Goal: Transaction & Acquisition: Purchase product/service

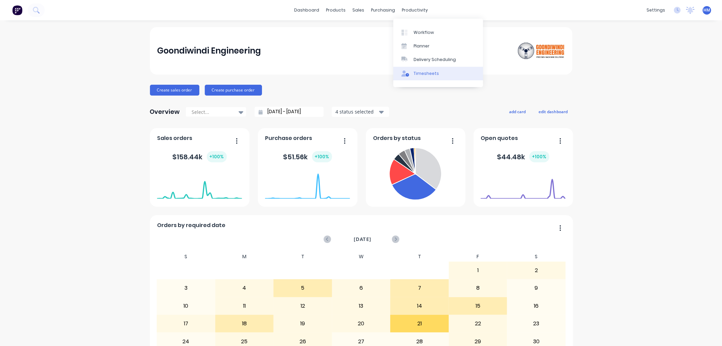
click at [429, 74] on div "Timesheets" at bounding box center [426, 73] width 25 height 6
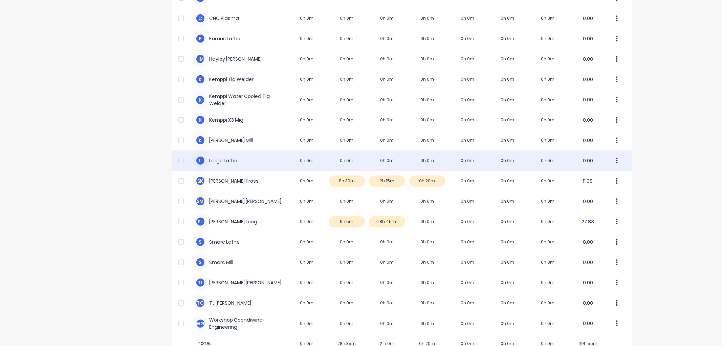
scroll to position [263, 0]
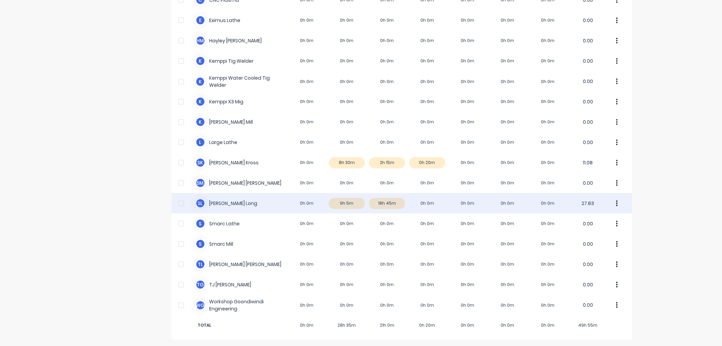
click at [381, 201] on div "S L Sheridan Long 0h 0m 9h 5m 18h 45m 0h 0m 0h 0m 0h 0m 0h 0m 27.83" at bounding box center [402, 203] width 460 height 20
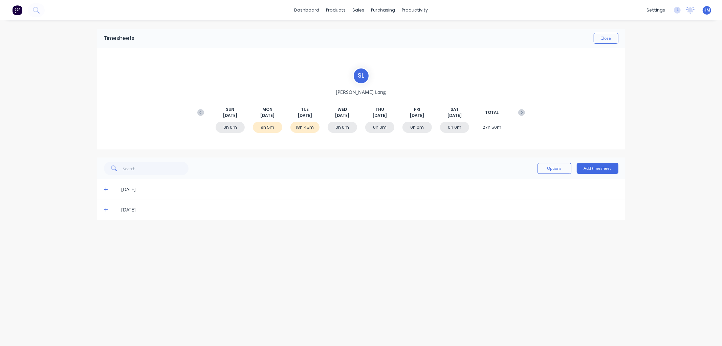
click at [106, 208] on icon at bounding box center [106, 210] width 4 height 4
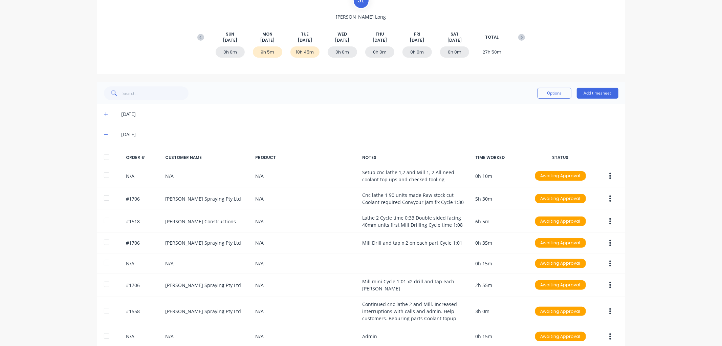
scroll to position [104, 0]
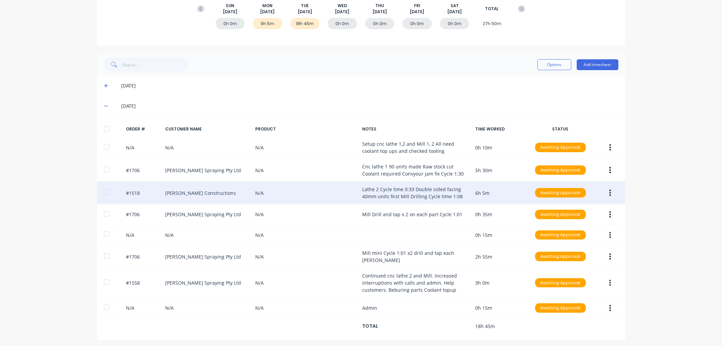
click at [605, 190] on button "button" at bounding box center [610, 193] width 16 height 12
click at [571, 236] on div "Edit" at bounding box center [586, 238] width 52 height 10
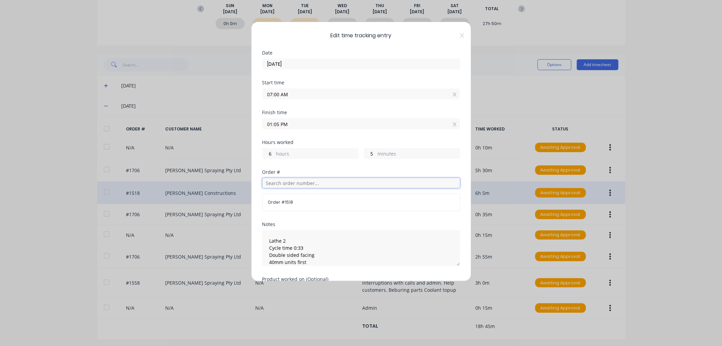
click at [299, 182] on input "text" at bounding box center [361, 183] width 198 height 10
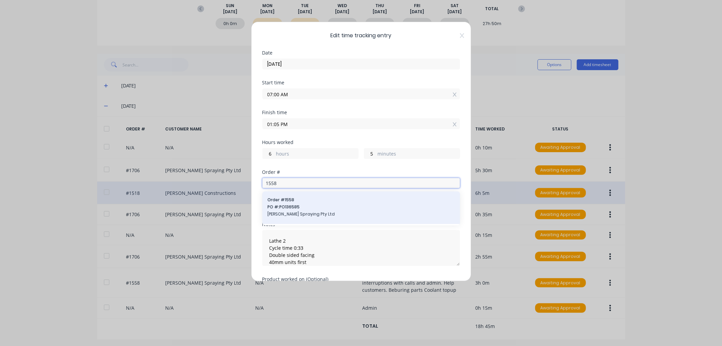
type input "1558"
click at [299, 206] on span "PO #: PO136585" at bounding box center [361, 207] width 187 height 6
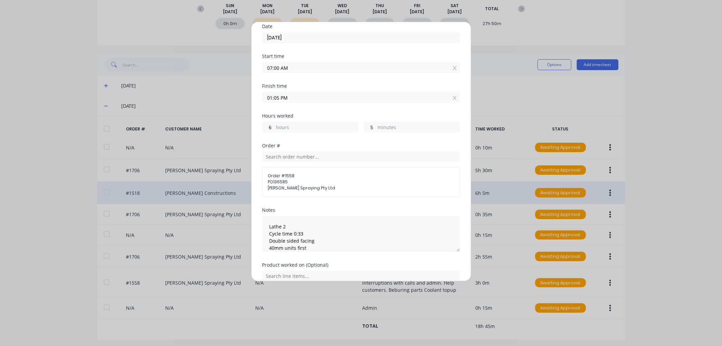
scroll to position [58, 0]
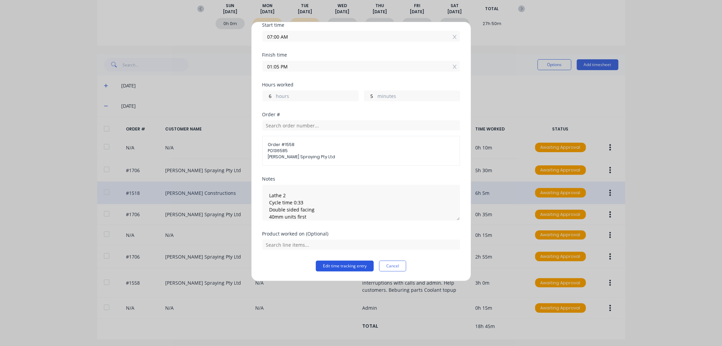
click at [343, 265] on button "Edit time tracking entry" at bounding box center [345, 265] width 58 height 11
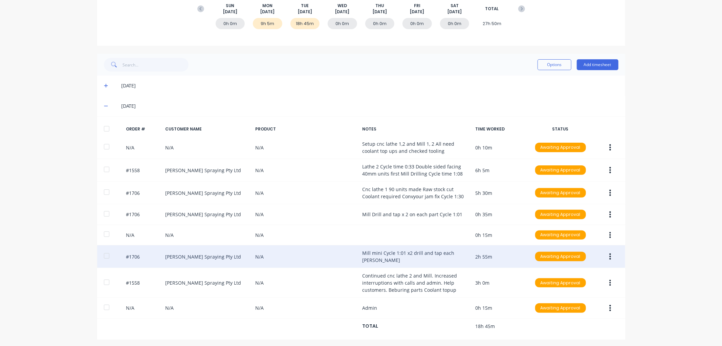
scroll to position [0, 0]
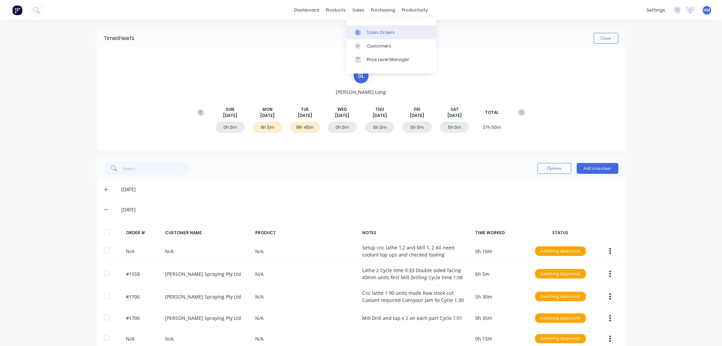
click at [377, 33] on div "Sales Orders" at bounding box center [381, 32] width 28 height 6
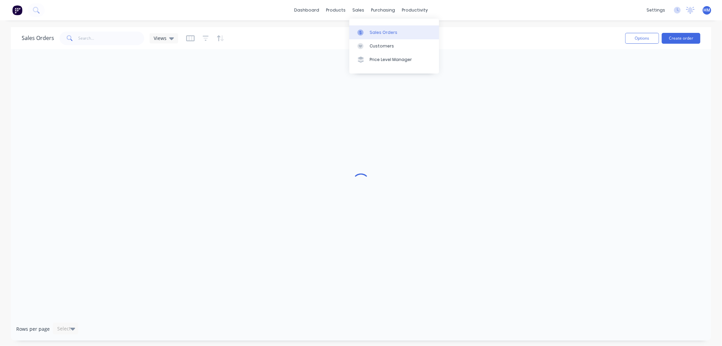
click at [377, 32] on div "Sales Orders" at bounding box center [384, 32] width 28 height 6
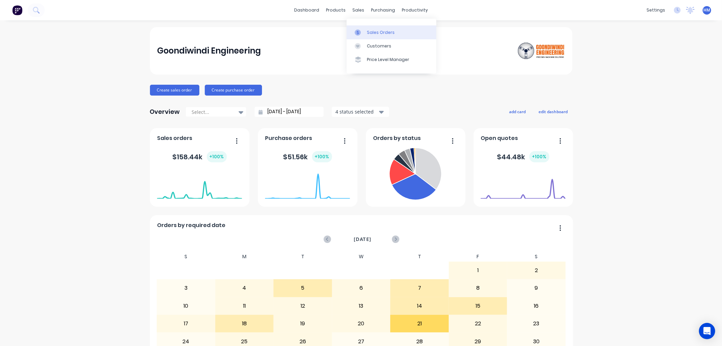
click at [370, 35] on div "Sales Orders" at bounding box center [381, 32] width 28 height 6
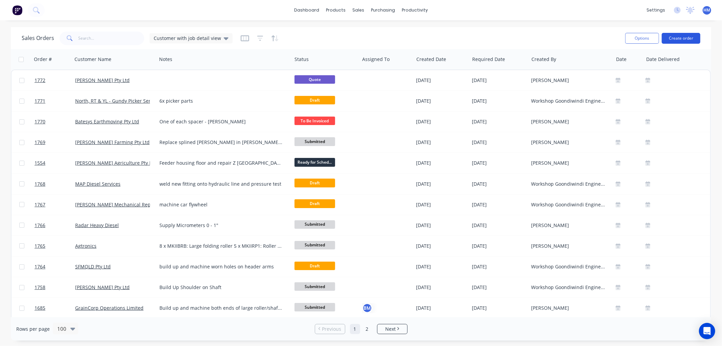
click at [680, 36] on button "Create order" at bounding box center [681, 38] width 39 height 11
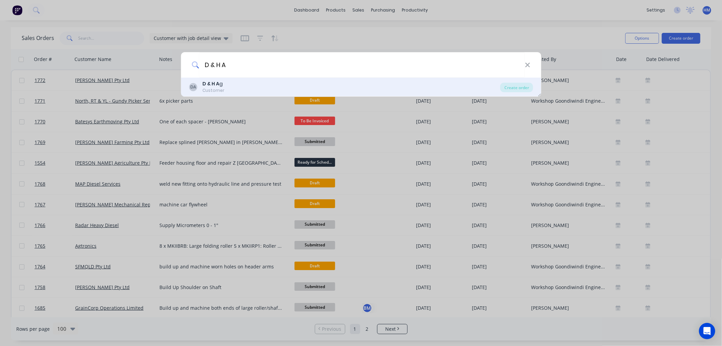
type input "D & H A"
click at [205, 87] on div "Customer" at bounding box center [213, 90] width 22 height 6
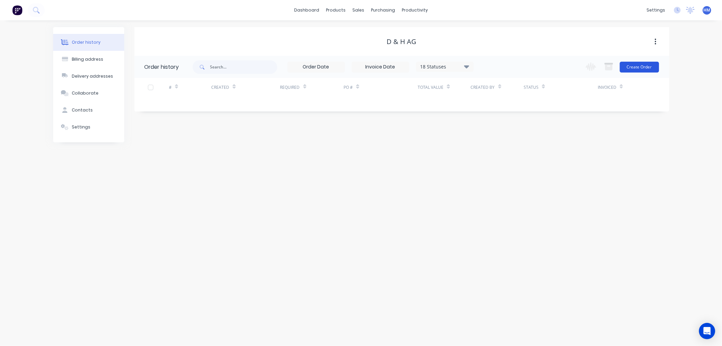
click at [638, 71] on button "Create Order" at bounding box center [639, 67] width 39 height 11
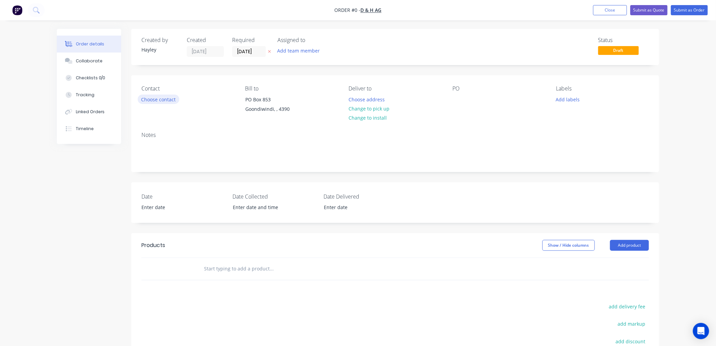
click at [160, 102] on button "Choose contact" at bounding box center [159, 98] width 42 height 9
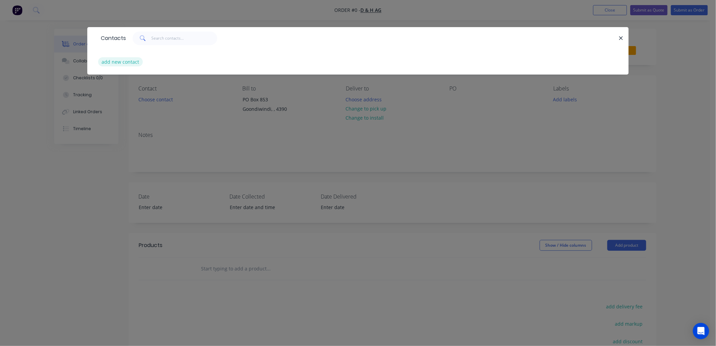
click at [117, 62] on button "add new contact" at bounding box center [120, 61] width 45 height 9
select select "AU"
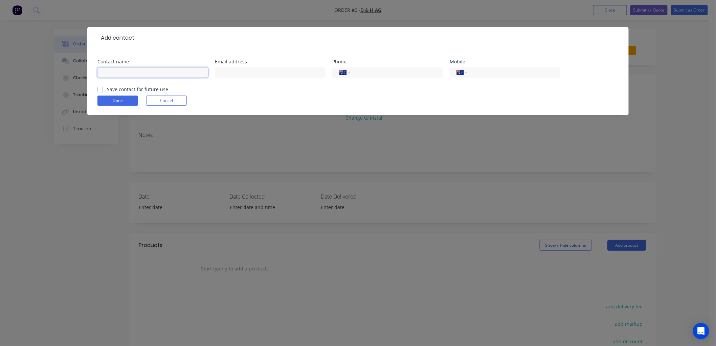
click at [123, 70] on input "text" at bounding box center [152, 72] width 111 height 10
type input "[PERSON_NAME]"
click at [100, 92] on div "Save contact for future use" at bounding box center [132, 89] width 71 height 7
click at [110, 102] on button "Done" at bounding box center [117, 100] width 41 height 10
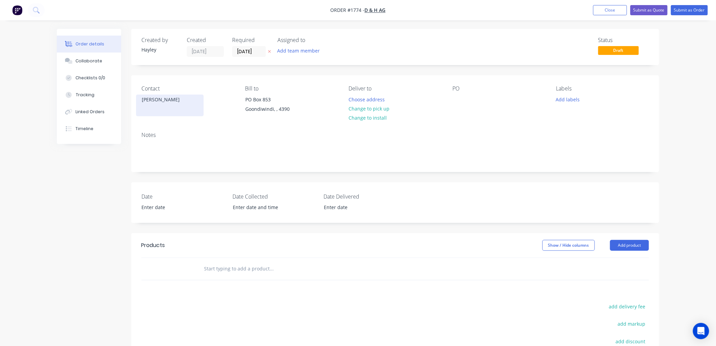
click at [153, 105] on div "[PERSON_NAME]" at bounding box center [170, 105] width 68 height 22
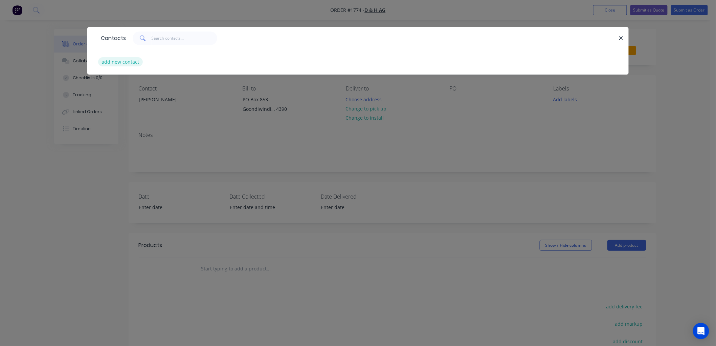
click at [114, 61] on button "add new contact" at bounding box center [120, 61] width 45 height 9
select select "AU"
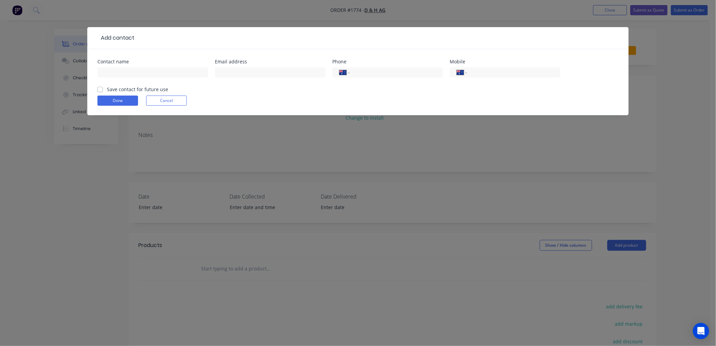
click at [107, 91] on label "Save contact for future use" at bounding box center [137, 89] width 61 height 7
click at [100, 91] on input "Save contact for future use" at bounding box center [99, 89] width 5 height 6
checkbox input "true"
click at [115, 70] on input "text" at bounding box center [152, 72] width 111 height 10
type input "[PERSON_NAME]"
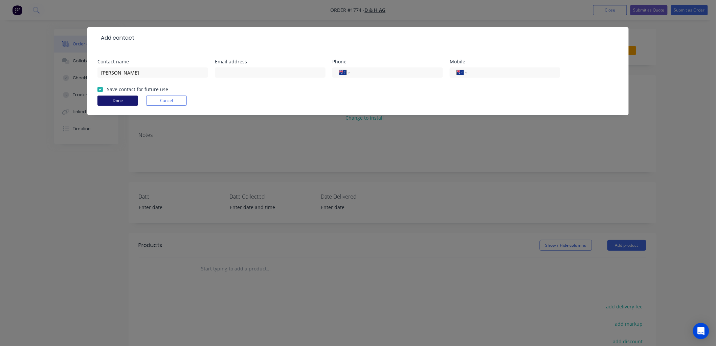
click at [122, 96] on button "Done" at bounding box center [117, 100] width 41 height 10
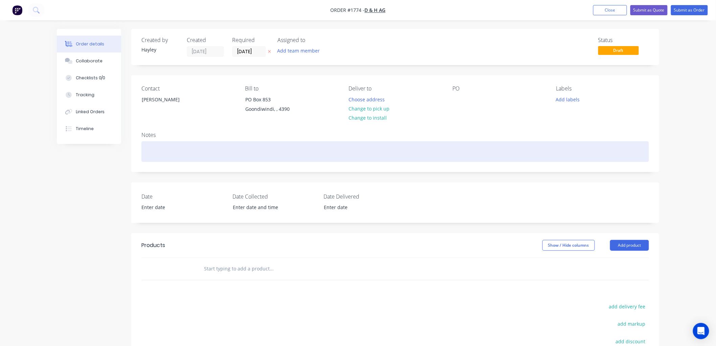
click at [164, 156] on div at bounding box center [396, 151] width 508 height 21
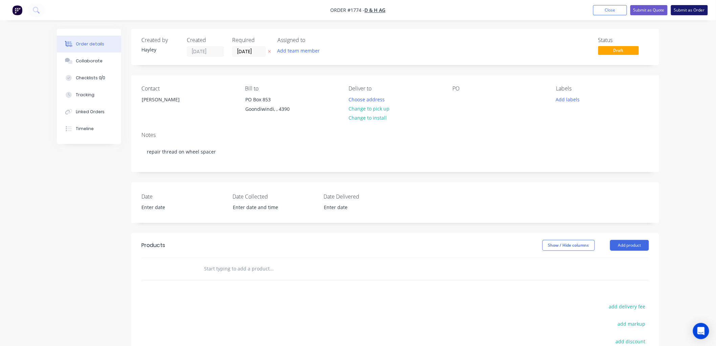
click at [693, 8] on button "Submit as Order" at bounding box center [689, 10] width 37 height 10
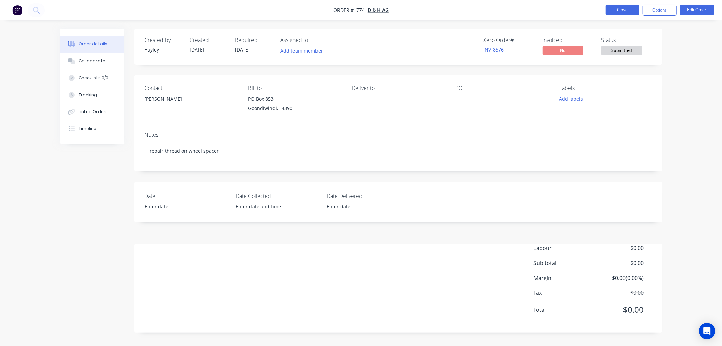
click at [624, 10] on button "Close" at bounding box center [623, 10] width 34 height 10
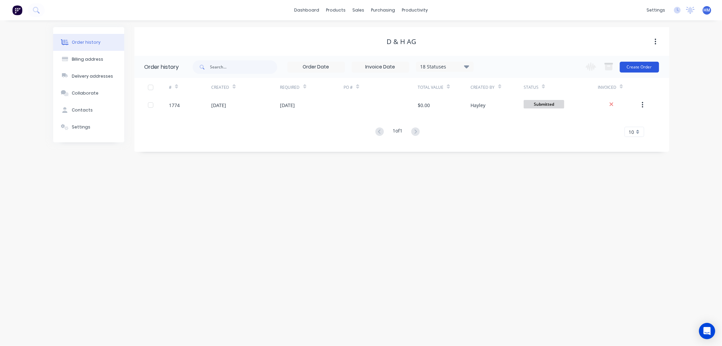
click at [649, 66] on button "Create Order" at bounding box center [639, 67] width 39 height 11
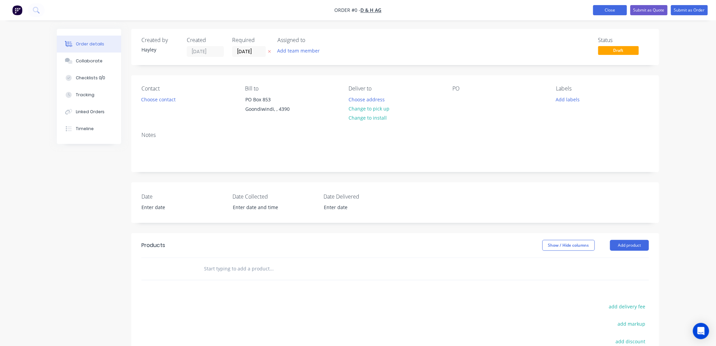
click at [608, 11] on button "Close" at bounding box center [610, 10] width 34 height 10
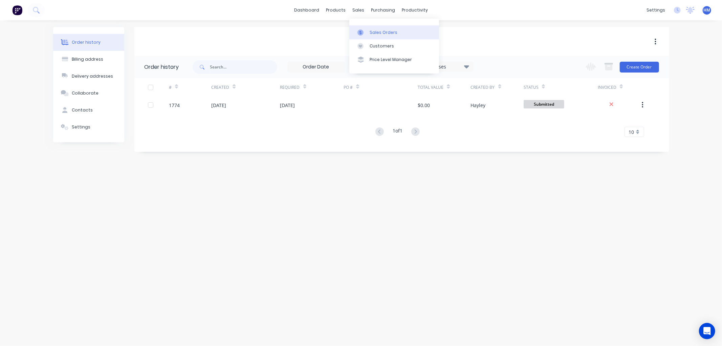
click at [371, 32] on div "Sales Orders" at bounding box center [384, 32] width 28 height 6
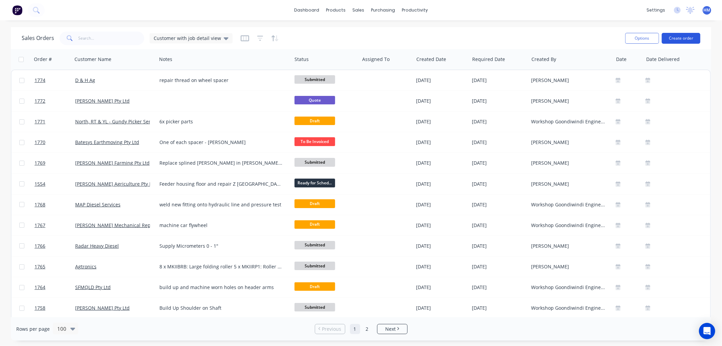
click at [684, 36] on button "Create order" at bounding box center [681, 38] width 39 height 11
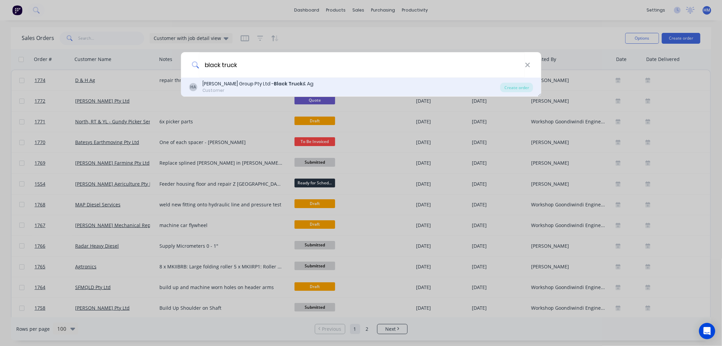
type input "black truck"
click at [221, 82] on div "[PERSON_NAME] Group Pty Ltd - Black Truck & Ag" at bounding box center [257, 83] width 111 height 7
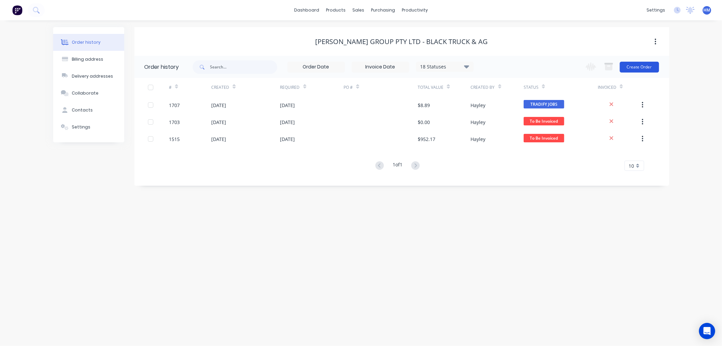
click at [629, 72] on button "Create Order" at bounding box center [639, 67] width 39 height 11
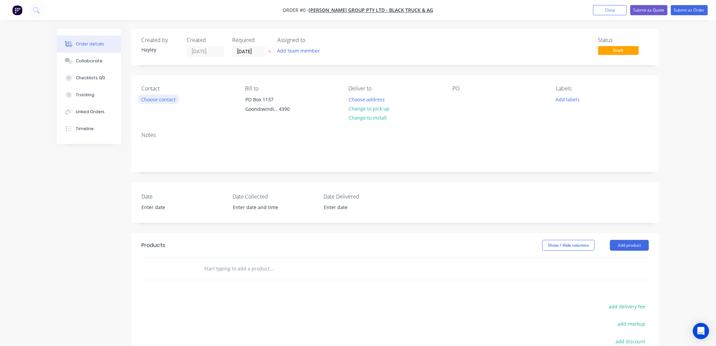
click at [168, 100] on button "Choose contact" at bounding box center [159, 98] width 42 height 9
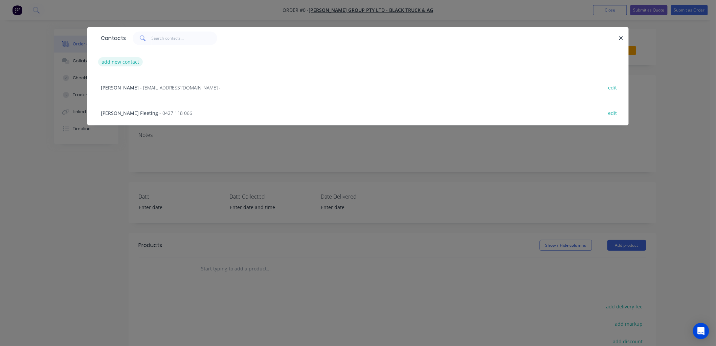
click at [126, 61] on button "add new contact" at bounding box center [120, 61] width 45 height 9
select select "AU"
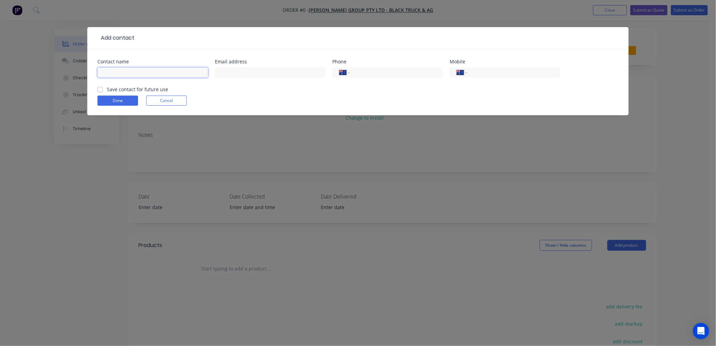
click at [134, 69] on input "text" at bounding box center [152, 72] width 111 height 10
type input "[PERSON_NAME]"
click at [107, 91] on label "Save contact for future use" at bounding box center [137, 89] width 61 height 7
click at [101, 91] on input "Save contact for future use" at bounding box center [99, 89] width 5 height 6
checkbox input "true"
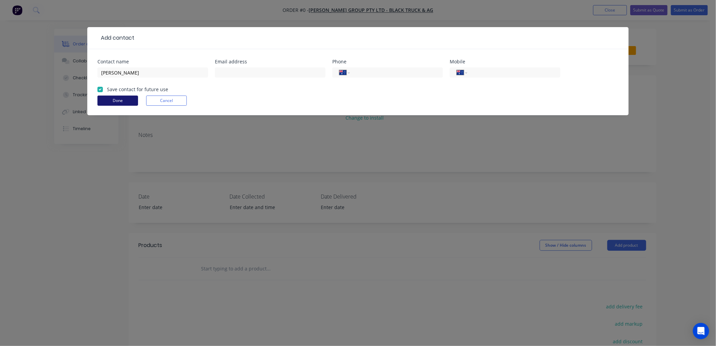
click at [128, 102] on button "Done" at bounding box center [117, 100] width 41 height 10
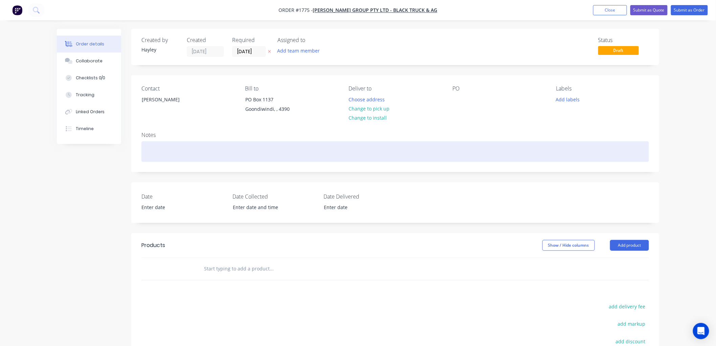
click at [161, 151] on div at bounding box center [396, 151] width 508 height 21
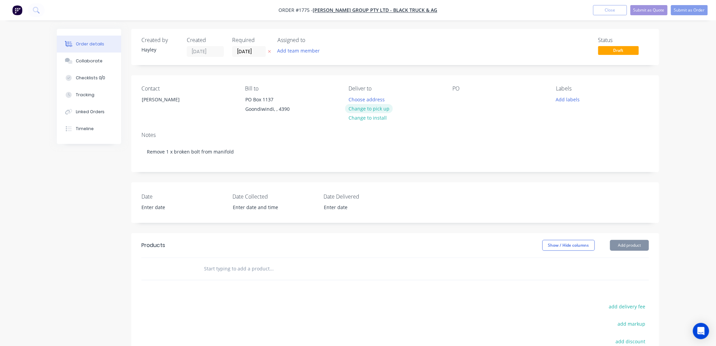
click at [384, 108] on button "Change to pick up" at bounding box center [369, 108] width 48 height 9
click at [691, 8] on button "Submit as Order" at bounding box center [689, 10] width 37 height 10
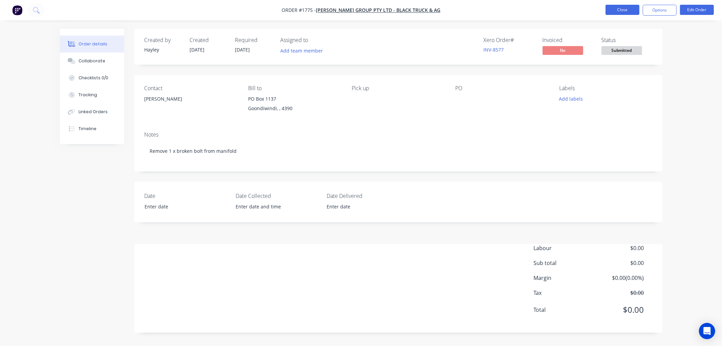
click at [622, 7] on button "Close" at bounding box center [623, 10] width 34 height 10
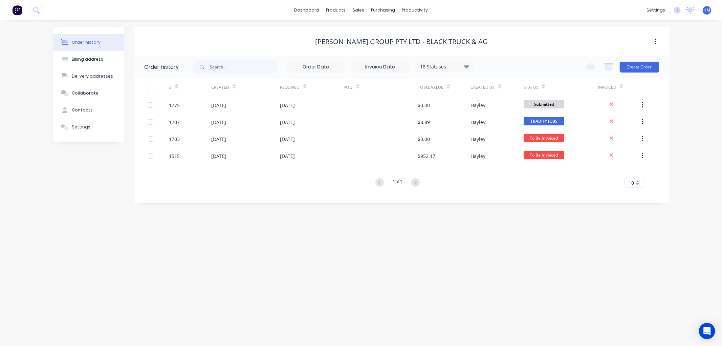
click at [95, 43] on div "Order history" at bounding box center [86, 42] width 29 height 6
drag, startPoint x: 359, startPoint y: 11, endPoint x: 374, endPoint y: 24, distance: 19.9
click at [360, 10] on div "sales" at bounding box center [358, 10] width 19 height 10
click at [385, 34] on div "Sales Orders" at bounding box center [384, 32] width 28 height 6
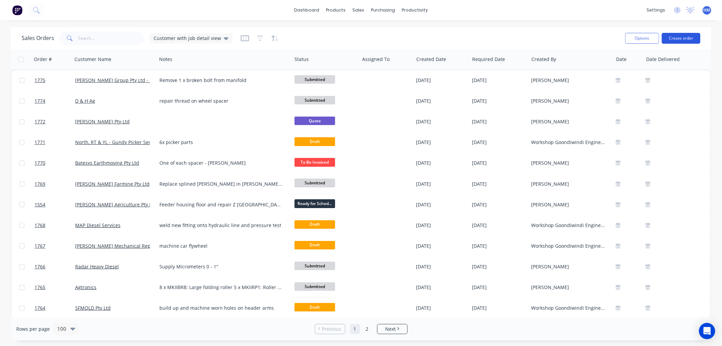
click at [676, 35] on button "Create order" at bounding box center [681, 38] width 39 height 11
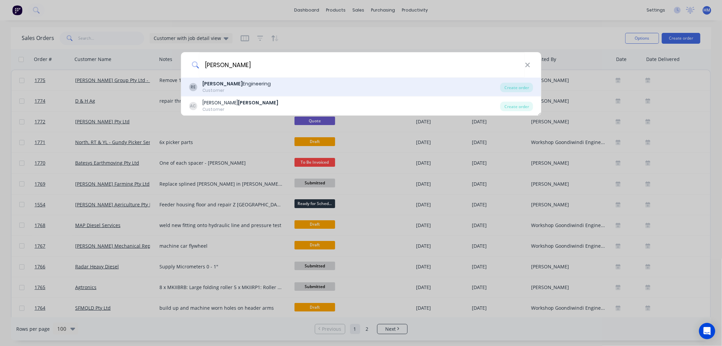
type input "[PERSON_NAME]"
click at [232, 86] on div "[PERSON_NAME] Engineering" at bounding box center [236, 83] width 68 height 7
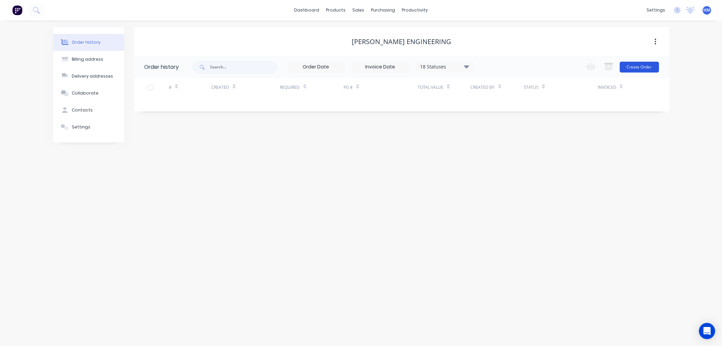
click at [648, 66] on button "Create Order" at bounding box center [639, 67] width 39 height 11
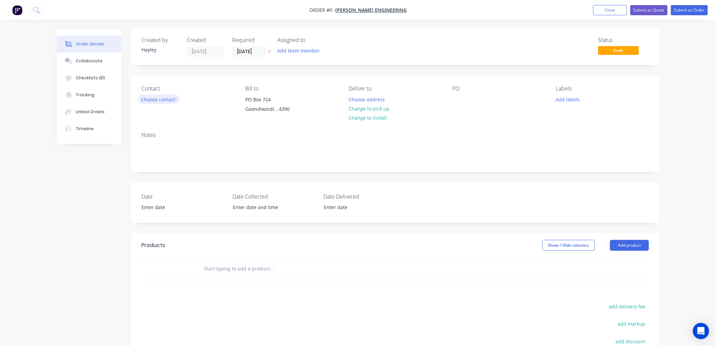
click at [170, 98] on button "Choose contact" at bounding box center [159, 98] width 42 height 9
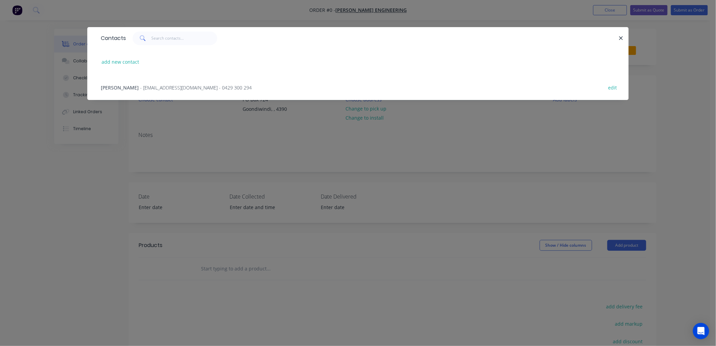
click at [161, 87] on span "- [EMAIL_ADDRESS][DOMAIN_NAME] - 0429 300 294" at bounding box center [196, 87] width 112 height 6
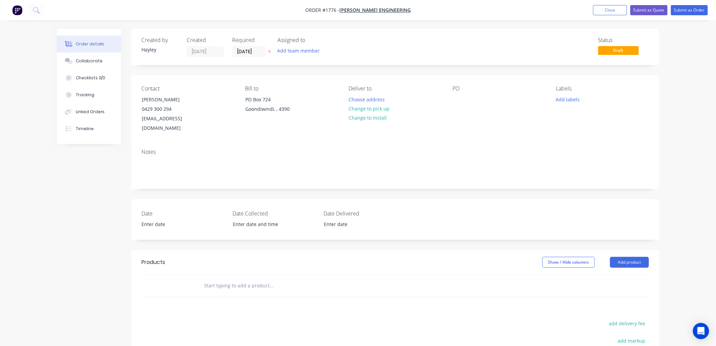
click at [218, 279] on input "text" at bounding box center [271, 286] width 135 height 14
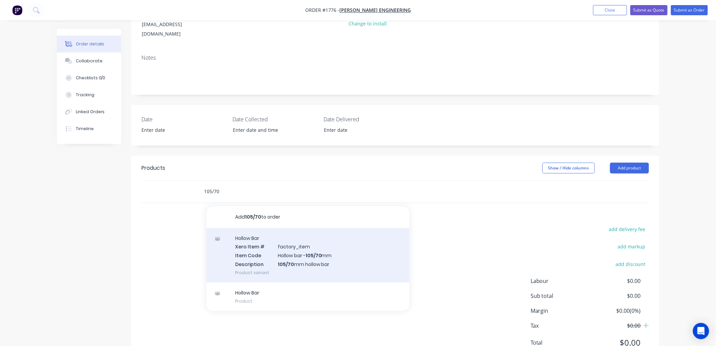
scroll to position [113, 0]
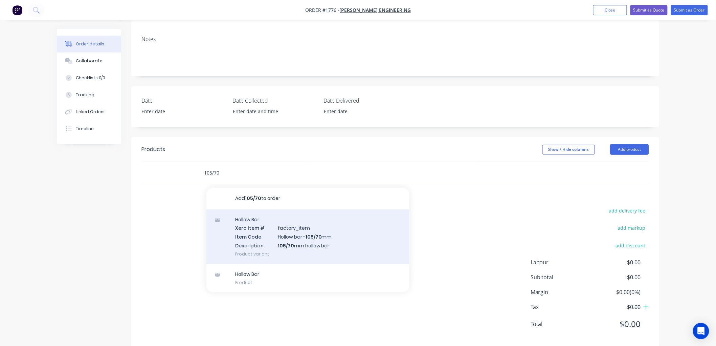
type input "105/70"
click at [299, 229] on div "Hollow Bar Xero Item # factory_item Item Code Hollow bar - 105/70 mm Descriptio…" at bounding box center [307, 236] width 203 height 55
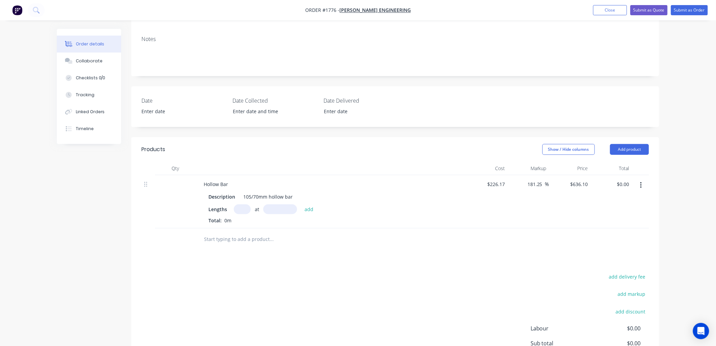
click at [237, 204] on input "text" at bounding box center [242, 209] width 17 height 10
type input "1"
type input "500"
click at [301, 204] on button "add" at bounding box center [309, 208] width 16 height 9
type input "$318.05"
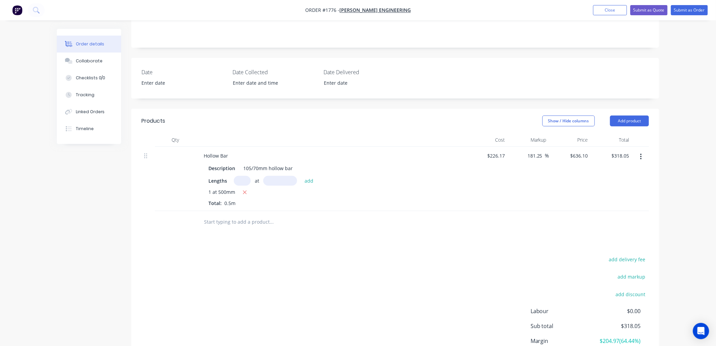
scroll to position [188, 0]
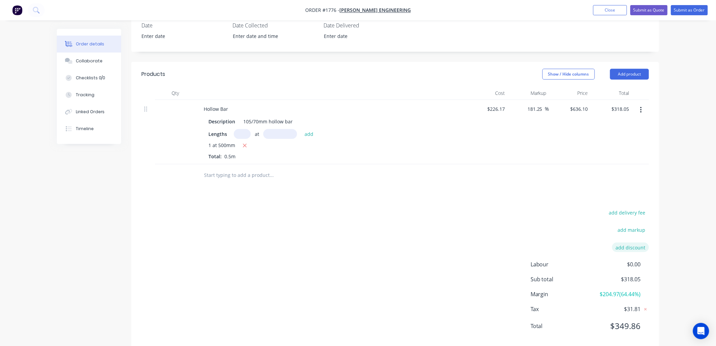
click at [638, 242] on button "add discount" at bounding box center [630, 246] width 37 height 9
type input "Discount"
type input "20%"
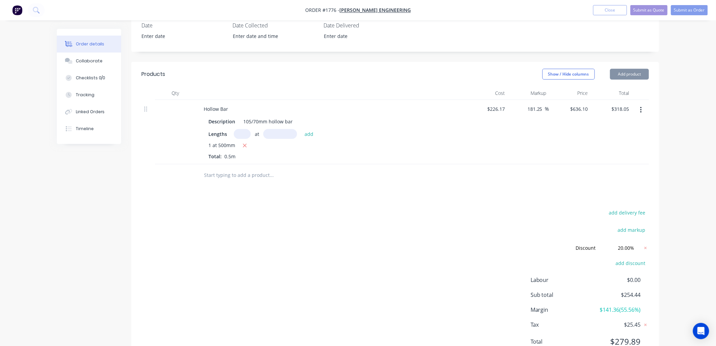
click at [532, 208] on div "add delivery fee add markup Discount Discount Discount name (Optional) 20.00% 2…" at bounding box center [396, 281] width 508 height 146
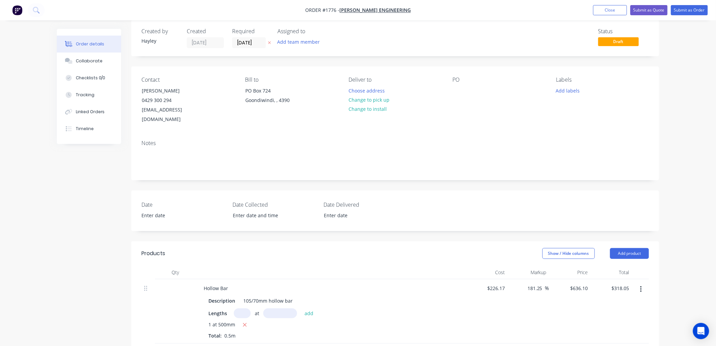
scroll to position [0, 0]
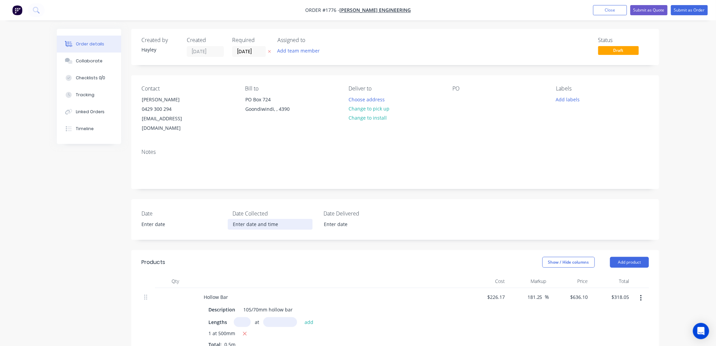
click at [247, 219] on input at bounding box center [270, 224] width 84 height 10
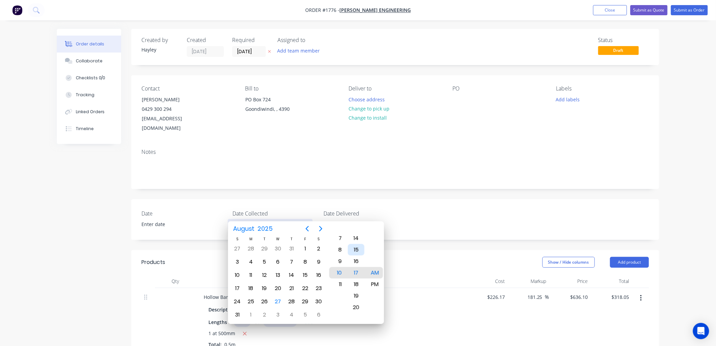
click at [362, 251] on div "15" at bounding box center [356, 250] width 17 height 12
click at [451, 201] on div "Date Date Collected Date Delivered" at bounding box center [395, 219] width 528 height 41
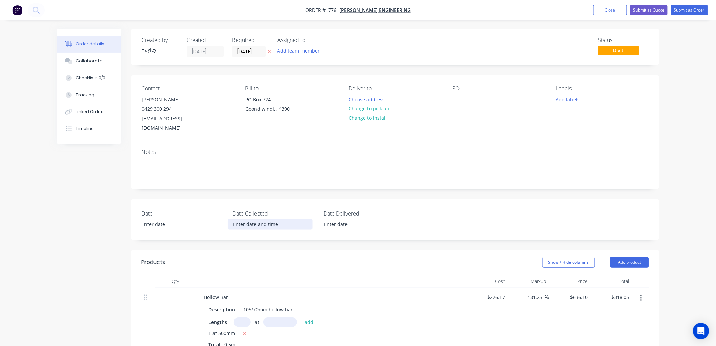
click at [254, 219] on input at bounding box center [270, 224] width 84 height 10
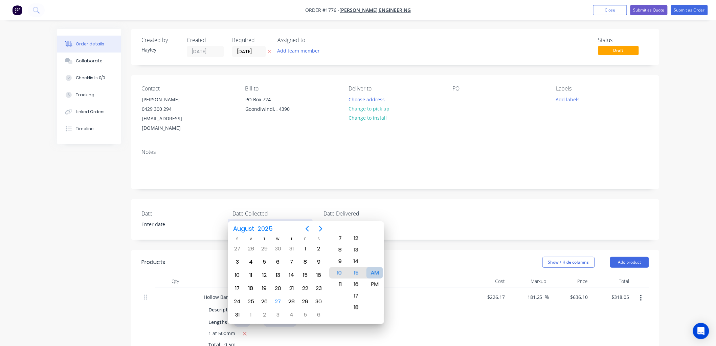
click at [377, 267] on div "AM" at bounding box center [375, 273] width 17 height 12
click at [277, 297] on div "27" at bounding box center [278, 301] width 10 height 10
type input "[DATE] 10:15 AM"
click at [446, 201] on div "Date Date Collected [DATE] 10:15 AM Date Delivered" at bounding box center [395, 219] width 528 height 41
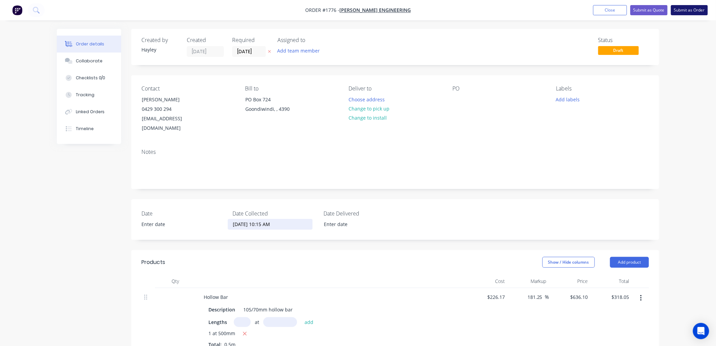
click at [688, 7] on button "Submit as Order" at bounding box center [689, 10] width 37 height 10
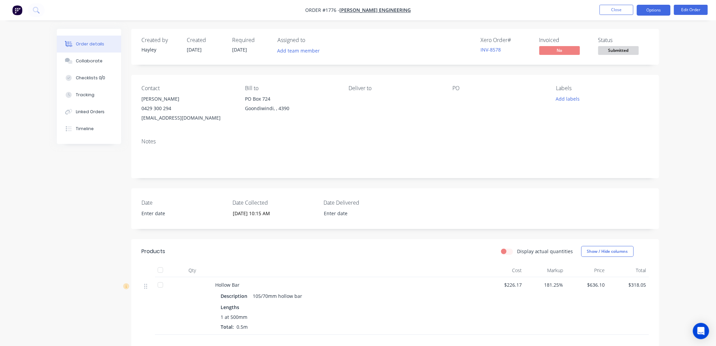
click at [661, 6] on button "Options" at bounding box center [654, 10] width 34 height 11
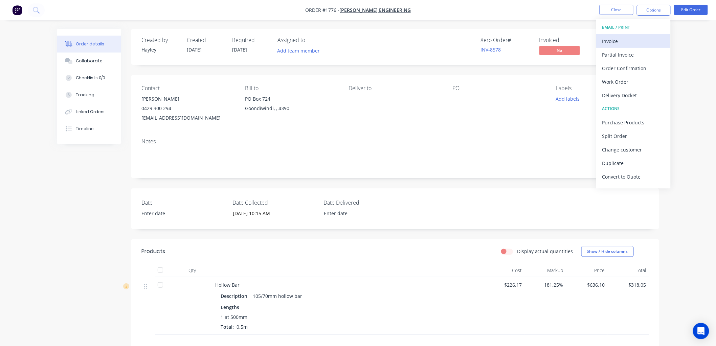
click at [630, 35] on button "Invoice" at bounding box center [633, 41] width 74 height 14
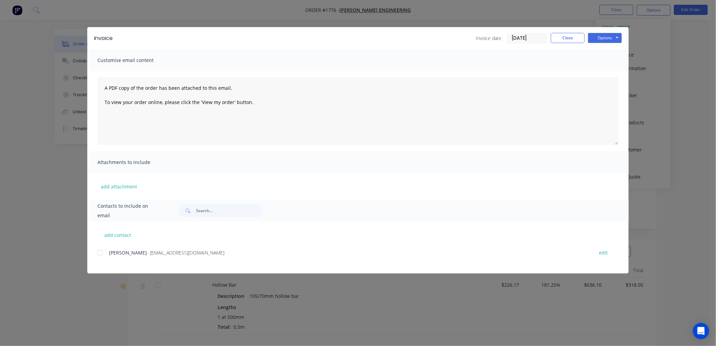
drag, startPoint x: 100, startPoint y: 251, endPoint x: 328, endPoint y: 196, distance: 234.2
click at [103, 249] on div at bounding box center [100, 253] width 14 height 14
drag, startPoint x: 605, startPoint y: 39, endPoint x: 616, endPoint y: 44, distance: 12.3
click at [606, 39] on button "Options" at bounding box center [605, 38] width 34 height 10
click at [614, 52] on button "Preview" at bounding box center [609, 49] width 43 height 11
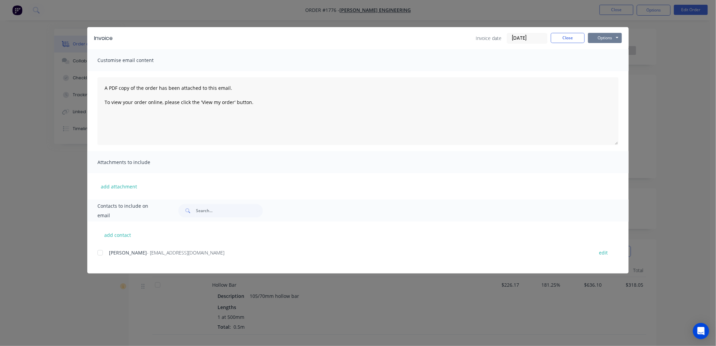
click at [603, 36] on button "Options" at bounding box center [605, 38] width 34 height 10
click at [611, 67] on button "Email" at bounding box center [609, 72] width 43 height 11
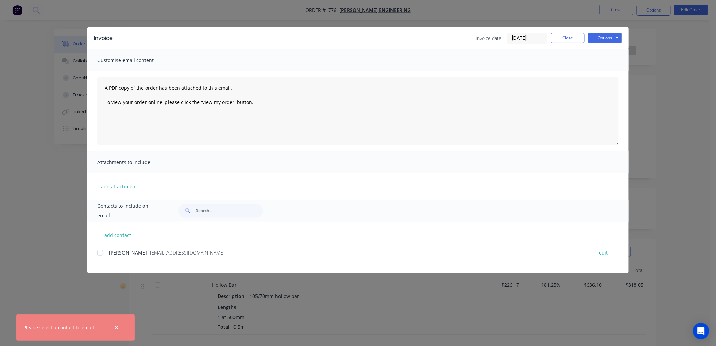
drag, startPoint x: 102, startPoint y: 252, endPoint x: 135, endPoint y: 239, distance: 35.8
click at [109, 247] on div "add contact [PERSON_NAME] - [EMAIL_ADDRESS][DOMAIN_NAME] edit" at bounding box center [358, 247] width 542 height 52
click at [100, 255] on div at bounding box center [100, 253] width 14 height 14
click at [591, 40] on button "Options" at bounding box center [605, 38] width 34 height 10
click at [624, 68] on button "Email" at bounding box center [609, 72] width 43 height 11
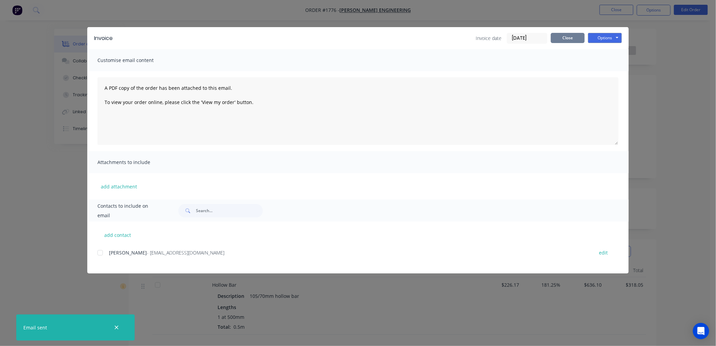
click at [578, 38] on button "Close" at bounding box center [568, 38] width 34 height 10
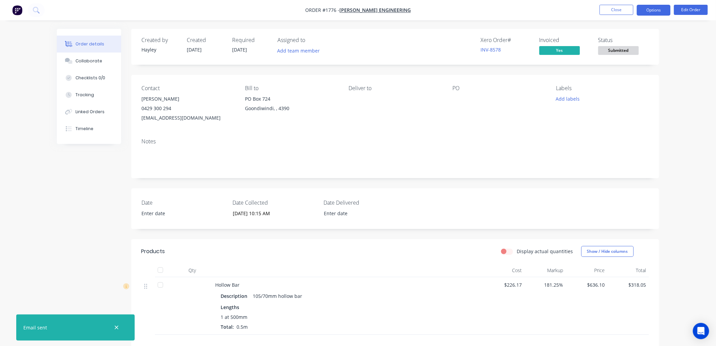
click at [659, 11] on button "Options" at bounding box center [654, 10] width 34 height 11
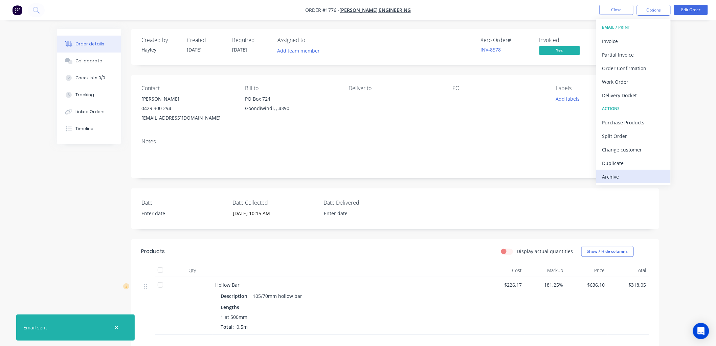
click at [612, 170] on button "Archive" at bounding box center [633, 177] width 74 height 14
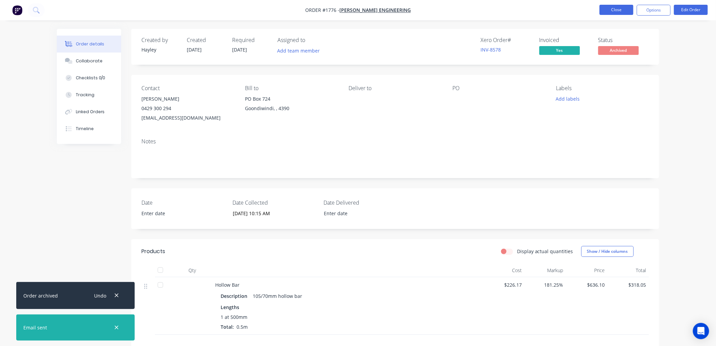
click at [612, 12] on button "Close" at bounding box center [617, 10] width 34 height 10
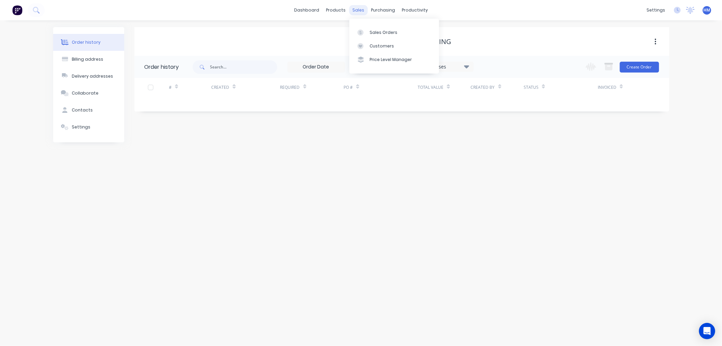
click at [353, 8] on div "sales" at bounding box center [358, 10] width 19 height 10
click at [382, 29] on div "Sales Orders" at bounding box center [384, 32] width 28 height 6
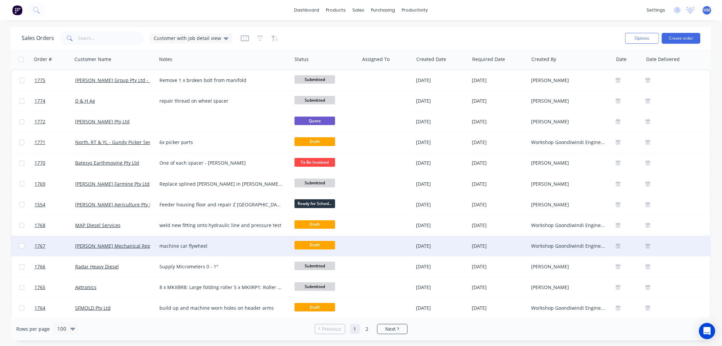
click at [239, 242] on div "machine car flywheel" at bounding box center [220, 245] width 123 height 7
click at [51, 243] on link "1767" at bounding box center [55, 246] width 41 height 20
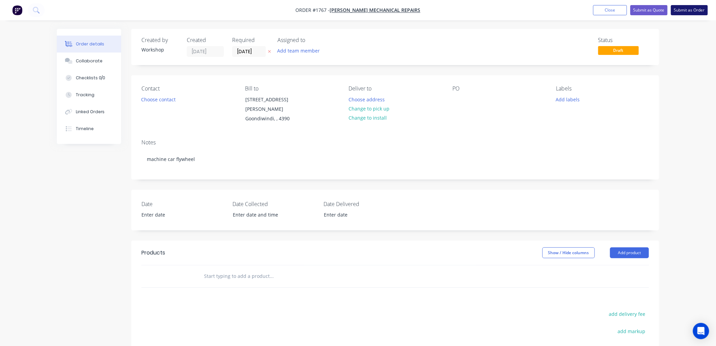
click at [702, 11] on button "Submit as Order" at bounding box center [689, 10] width 37 height 10
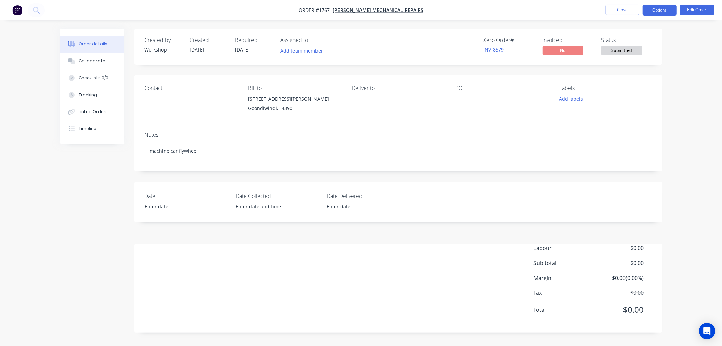
click at [659, 10] on button "Options" at bounding box center [660, 10] width 34 height 11
click at [357, 242] on div "Created by Workshop Created [DATE] Required [DATE] Assigned to Add team member …" at bounding box center [398, 181] width 528 height 304
click at [698, 7] on button "Edit Order" at bounding box center [697, 10] width 34 height 10
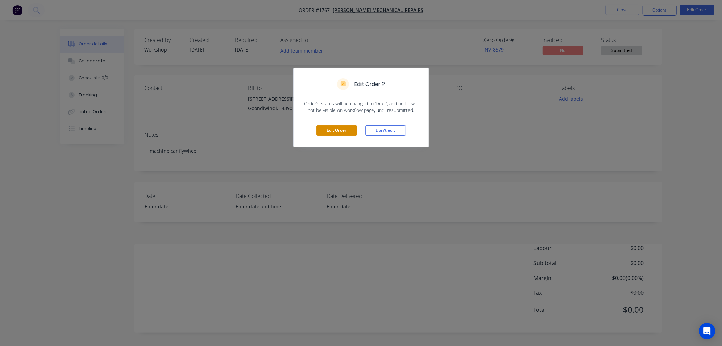
click at [326, 126] on button "Edit Order" at bounding box center [337, 130] width 41 height 10
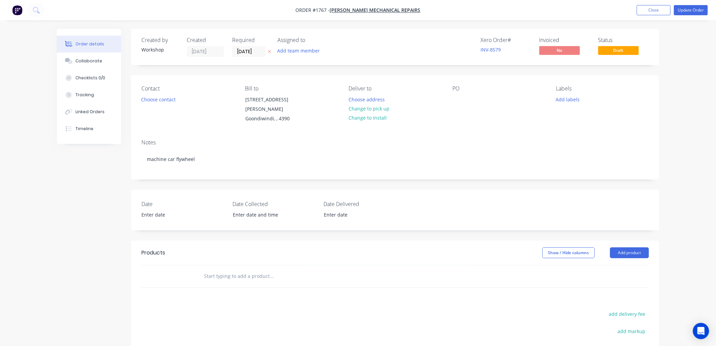
click at [244, 270] on input "text" at bounding box center [271, 276] width 135 height 14
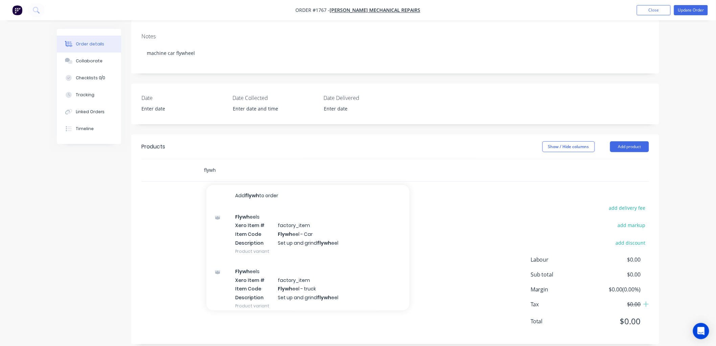
scroll to position [107, 0]
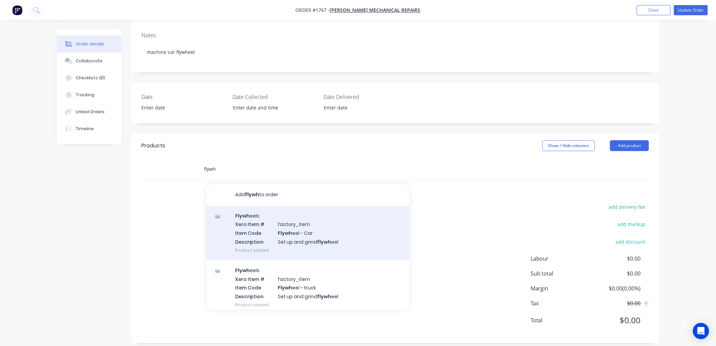
type input "flywh"
click at [309, 221] on div "Flywh eels Xero Item # factory_item Item Code Flywh eel - Car Description Set u…" at bounding box center [307, 232] width 203 height 55
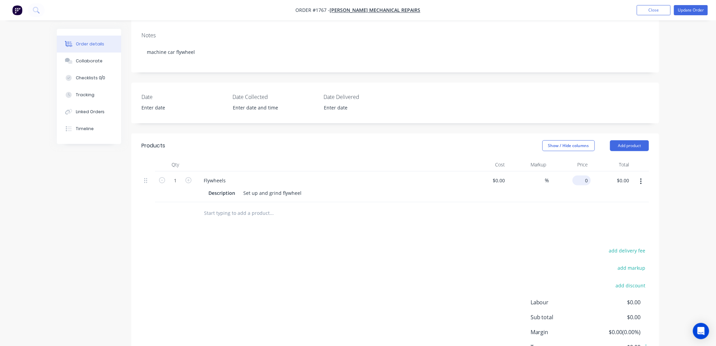
click at [576, 171] on div "0 $0.00" at bounding box center [570, 186] width 42 height 31
type input "$60.00"
click at [512, 232] on div "Products Show / Hide columns Add product Qty Cost Markup Price Total 1 Flywheel…" at bounding box center [395, 259] width 528 height 253
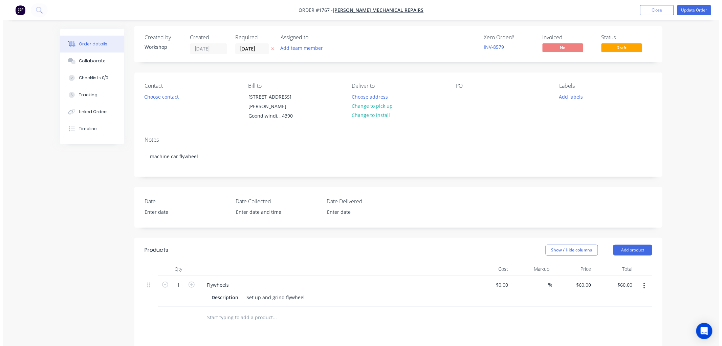
scroll to position [0, 0]
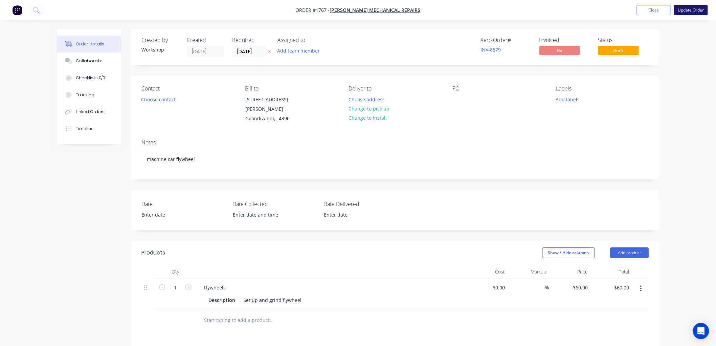
click at [692, 13] on button "Update Order" at bounding box center [691, 10] width 34 height 10
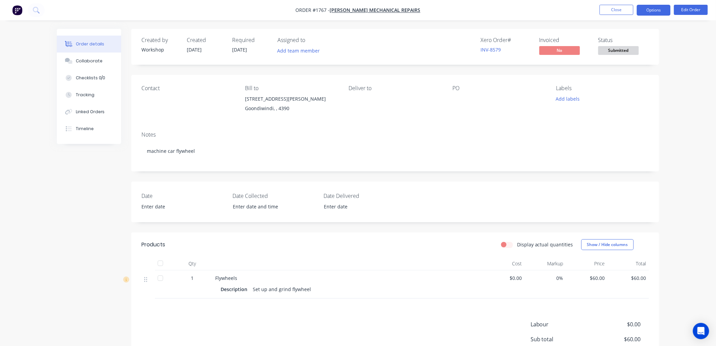
click at [659, 13] on button "Options" at bounding box center [654, 10] width 34 height 11
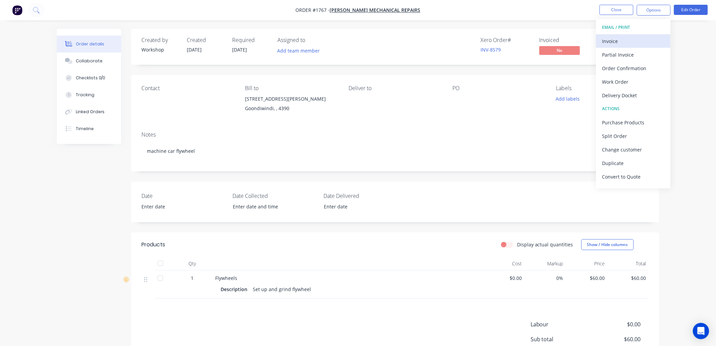
click at [642, 35] on button "Invoice" at bounding box center [633, 41] width 74 height 14
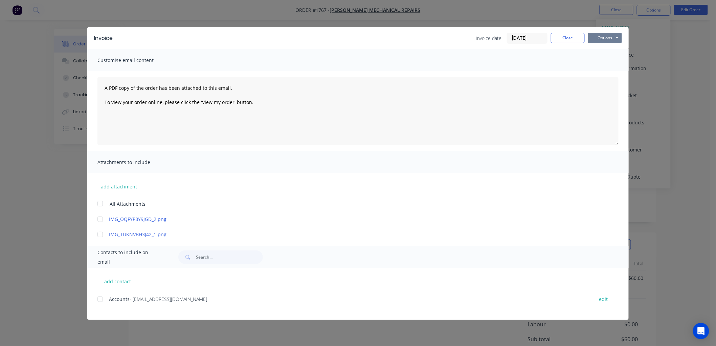
click at [612, 38] on button "Options" at bounding box center [605, 38] width 34 height 10
click at [616, 51] on button "Preview" at bounding box center [609, 49] width 43 height 11
click at [100, 297] on div at bounding box center [100, 299] width 14 height 14
click at [617, 36] on button "Options" at bounding box center [605, 38] width 34 height 10
click at [614, 66] on button "Print" at bounding box center [609, 61] width 43 height 11
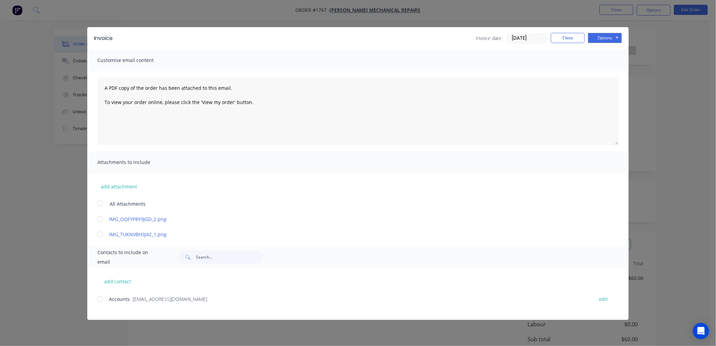
click at [101, 300] on div at bounding box center [100, 299] width 14 height 14
click at [605, 38] on button "Options" at bounding box center [605, 38] width 34 height 10
click at [618, 69] on button "Email" at bounding box center [609, 72] width 43 height 11
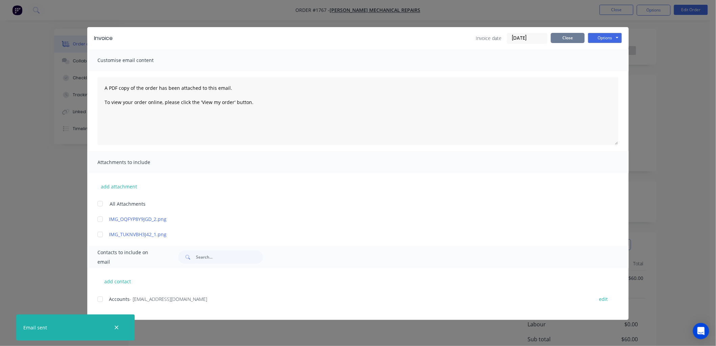
click at [569, 37] on button "Close" at bounding box center [568, 38] width 34 height 10
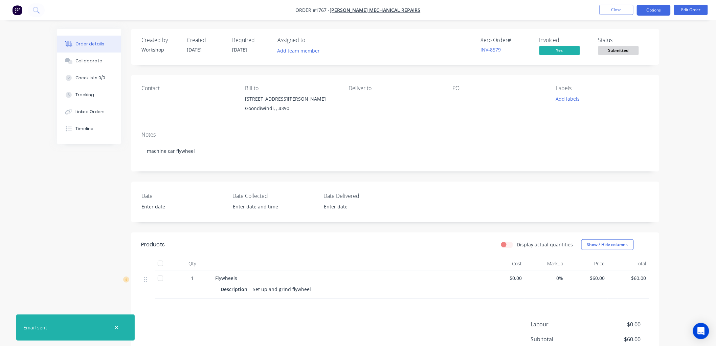
click at [647, 8] on button "Options" at bounding box center [654, 10] width 34 height 11
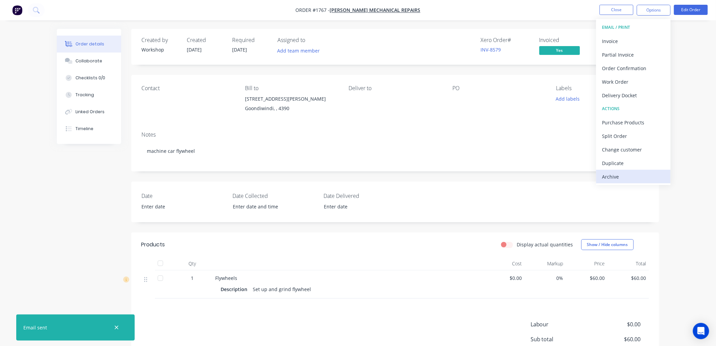
click at [620, 176] on div "Archive" at bounding box center [634, 177] width 62 height 10
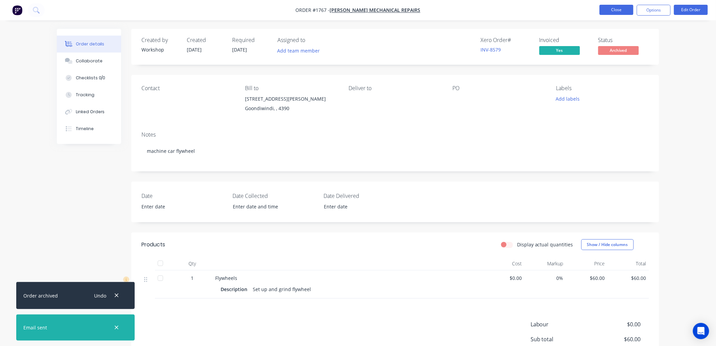
click at [617, 9] on button "Close" at bounding box center [617, 10] width 34 height 10
